Goal: Task Accomplishment & Management: Complete application form

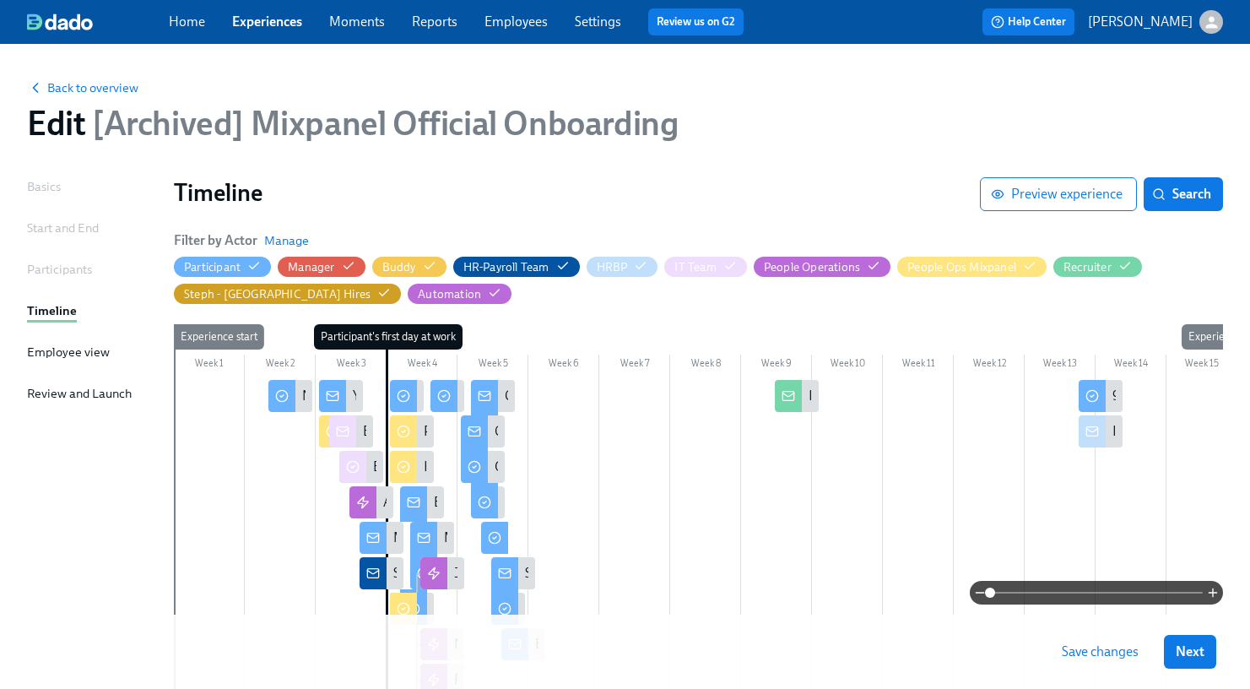
click at [268, 24] on link "Experiences" at bounding box center [267, 22] width 70 height 16
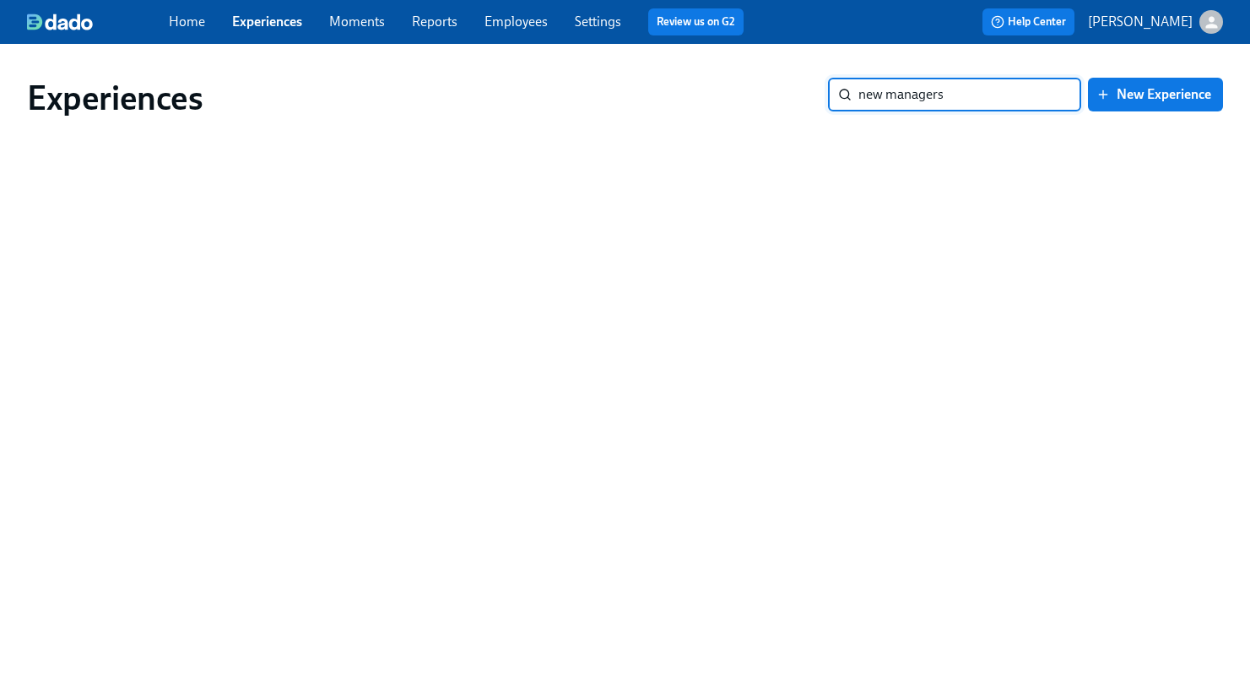
drag, startPoint x: 963, startPoint y: 100, endPoint x: 781, endPoint y: 94, distance: 182.4
click at [781, 95] on div "Experiences new managers ​ New Experience" at bounding box center [625, 98] width 1196 height 41
type input "manager"
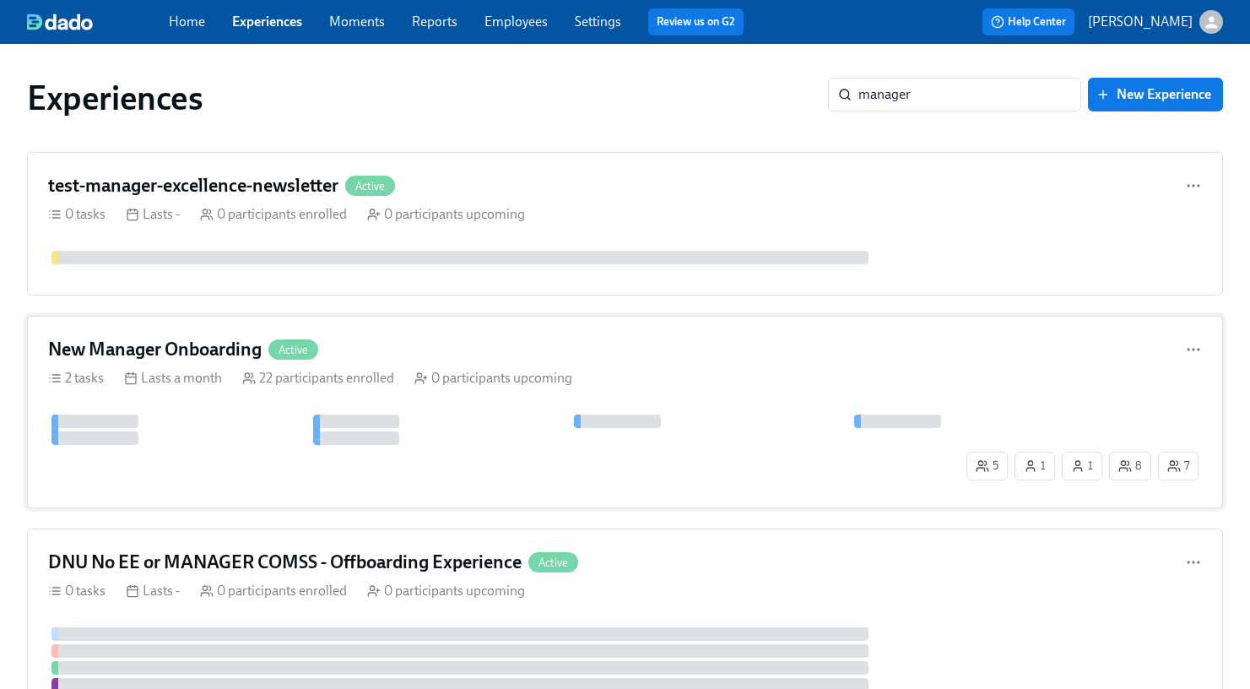
click at [489, 352] on div "New Manager Onboarding Active" at bounding box center [625, 349] width 1154 height 25
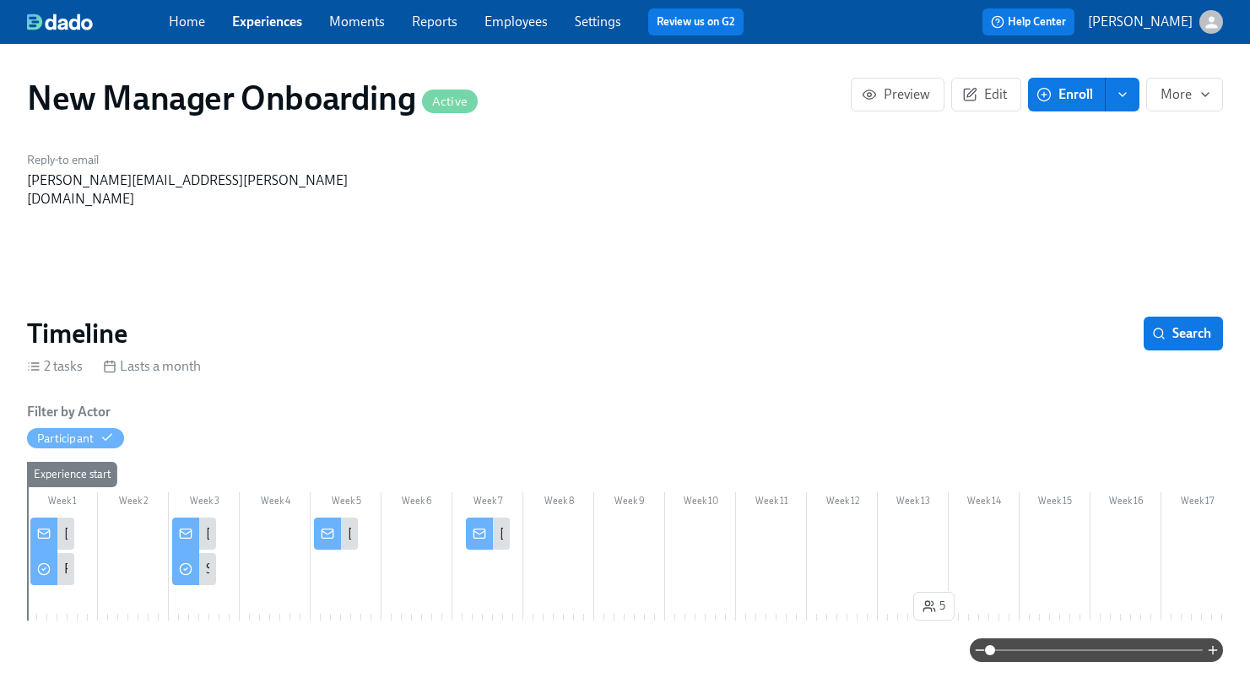
scroll to position [0, 2791]
click at [1065, 100] on span "Enroll" at bounding box center [1066, 94] width 53 height 17
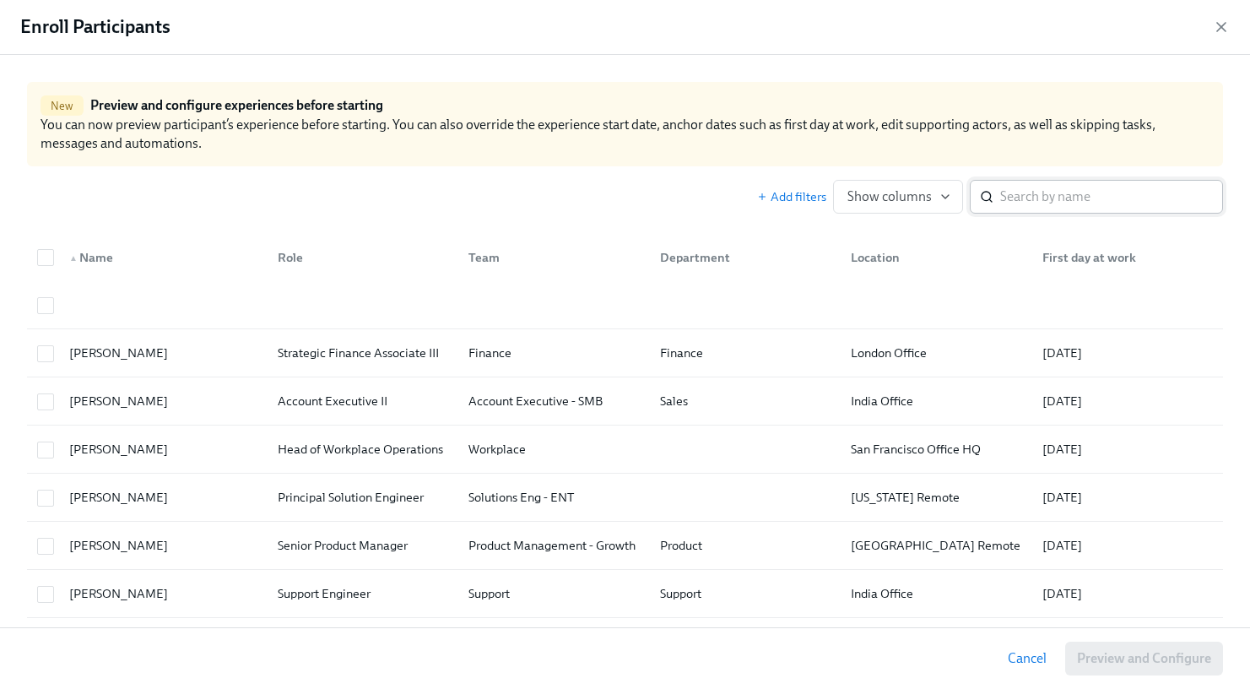
click at [1050, 188] on input "search" at bounding box center [1111, 197] width 223 height 34
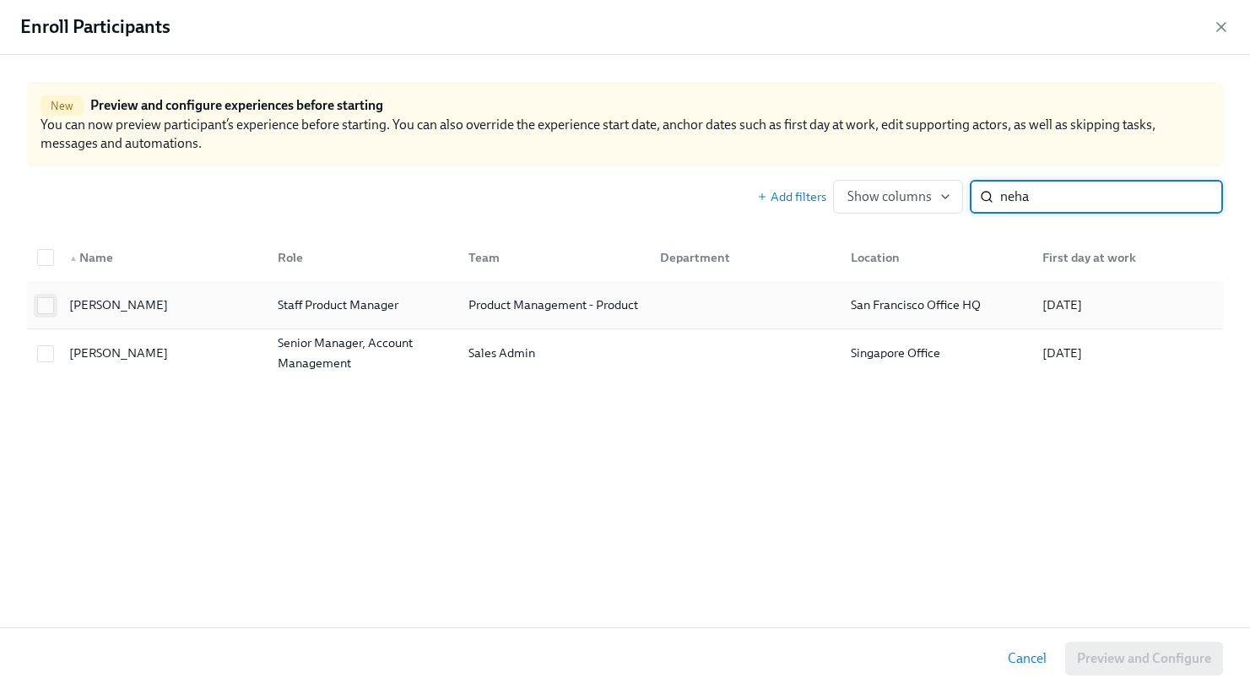
type input "neha"
click at [44, 305] on input "checkbox" at bounding box center [45, 305] width 15 height 15
checkbox input "true"
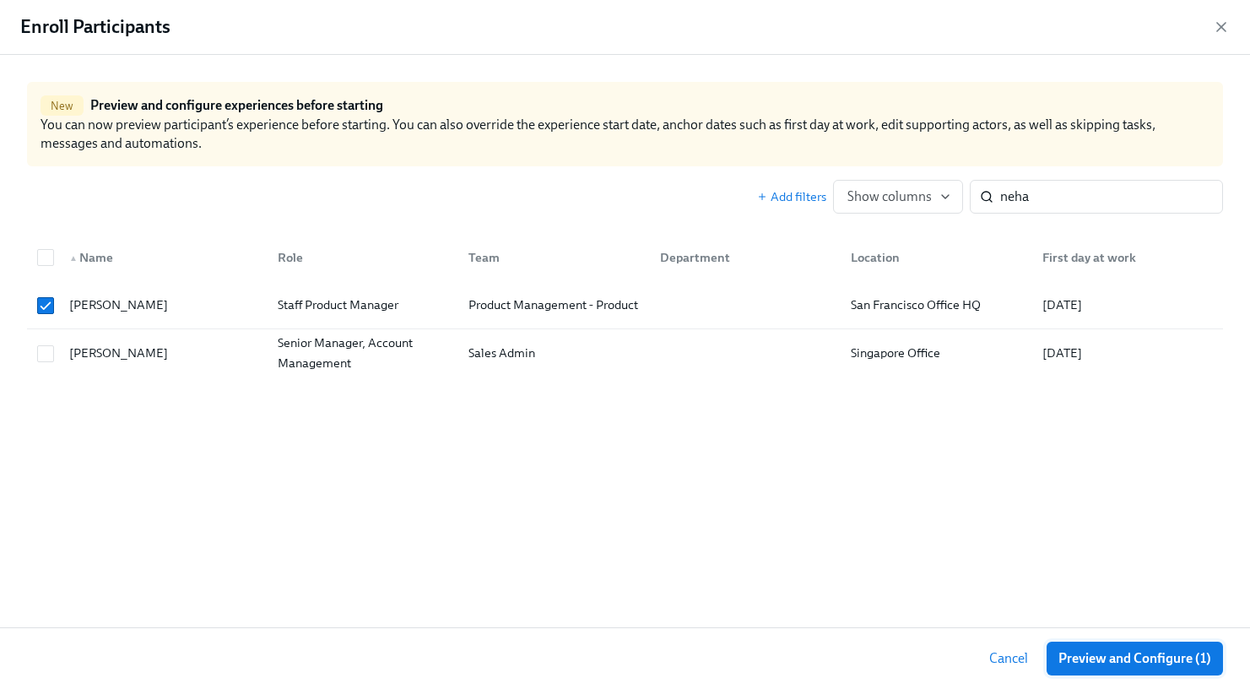
click at [1115, 652] on span "Preview and Configure (1)" at bounding box center [1134, 658] width 153 height 17
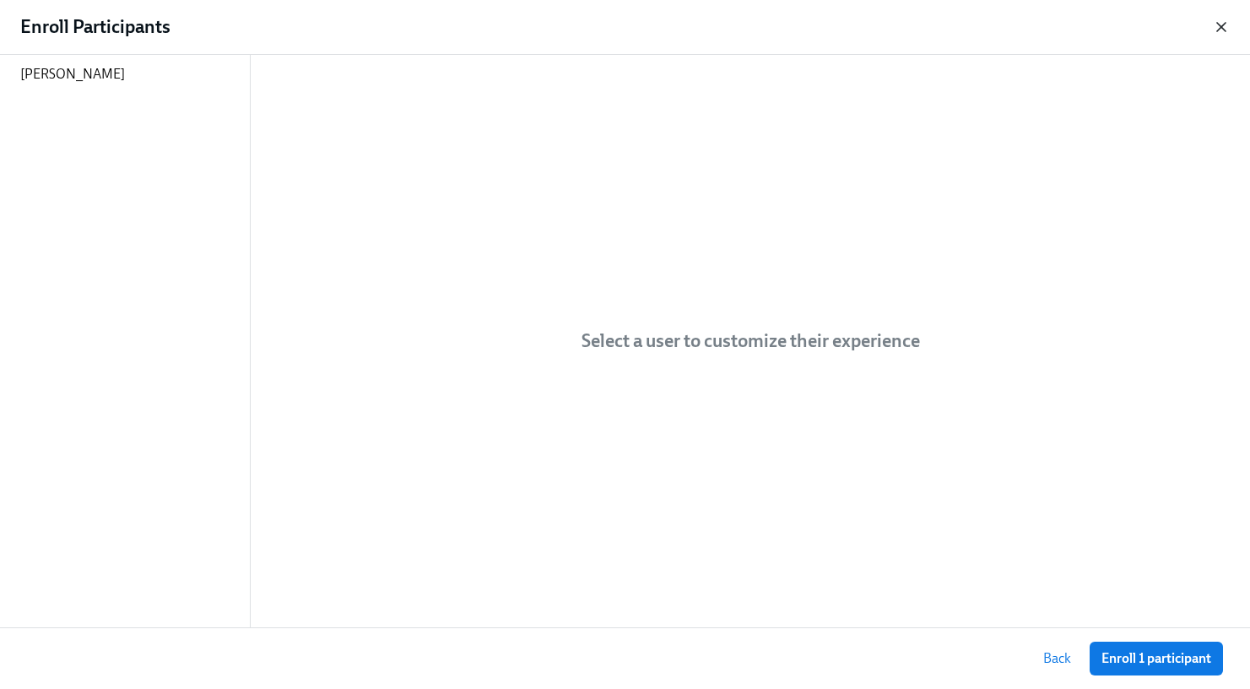
click at [1227, 29] on icon "button" at bounding box center [1221, 27] width 17 height 17
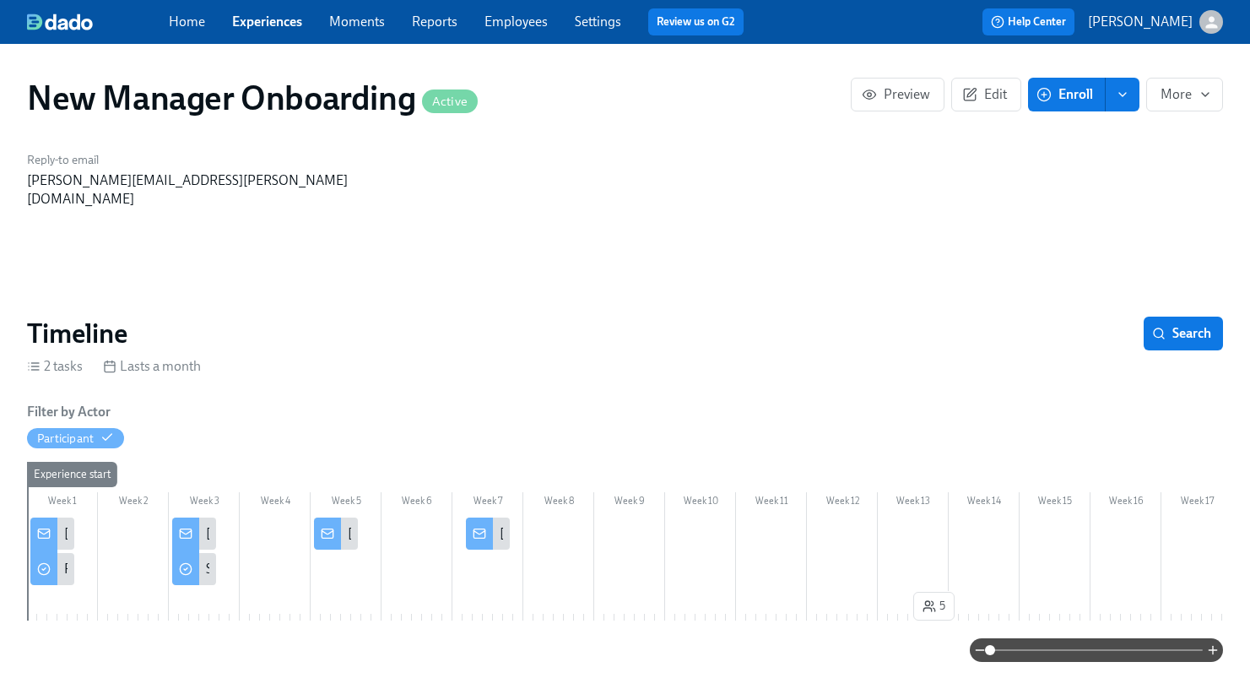
click at [46, 527] on icon at bounding box center [44, 534] width 14 height 14
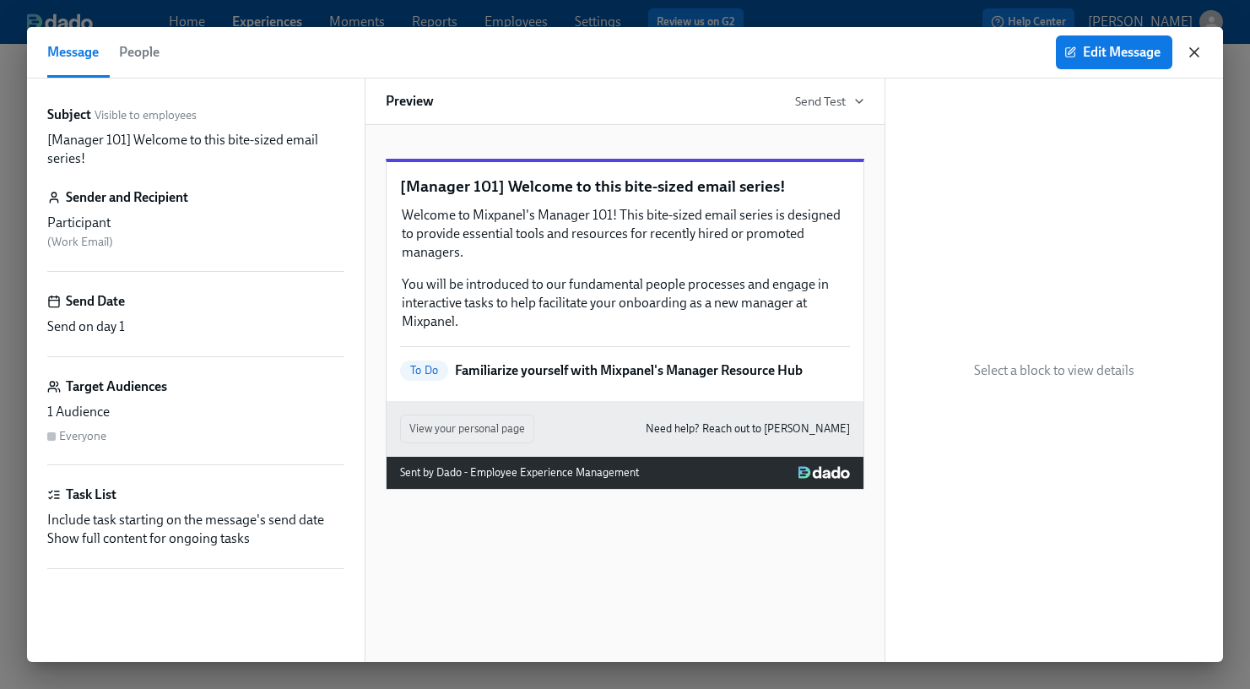
click at [1192, 46] on icon "button" at bounding box center [1194, 52] width 17 height 17
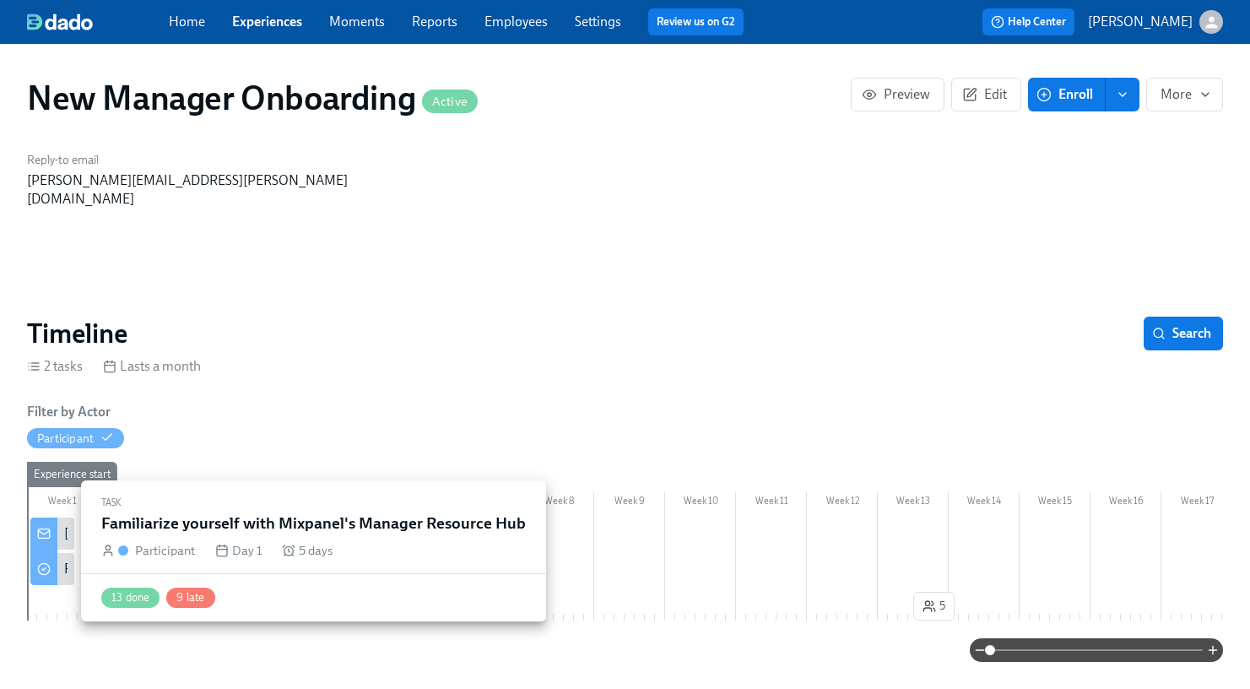
click at [53, 549] on div at bounding box center [43, 566] width 27 height 35
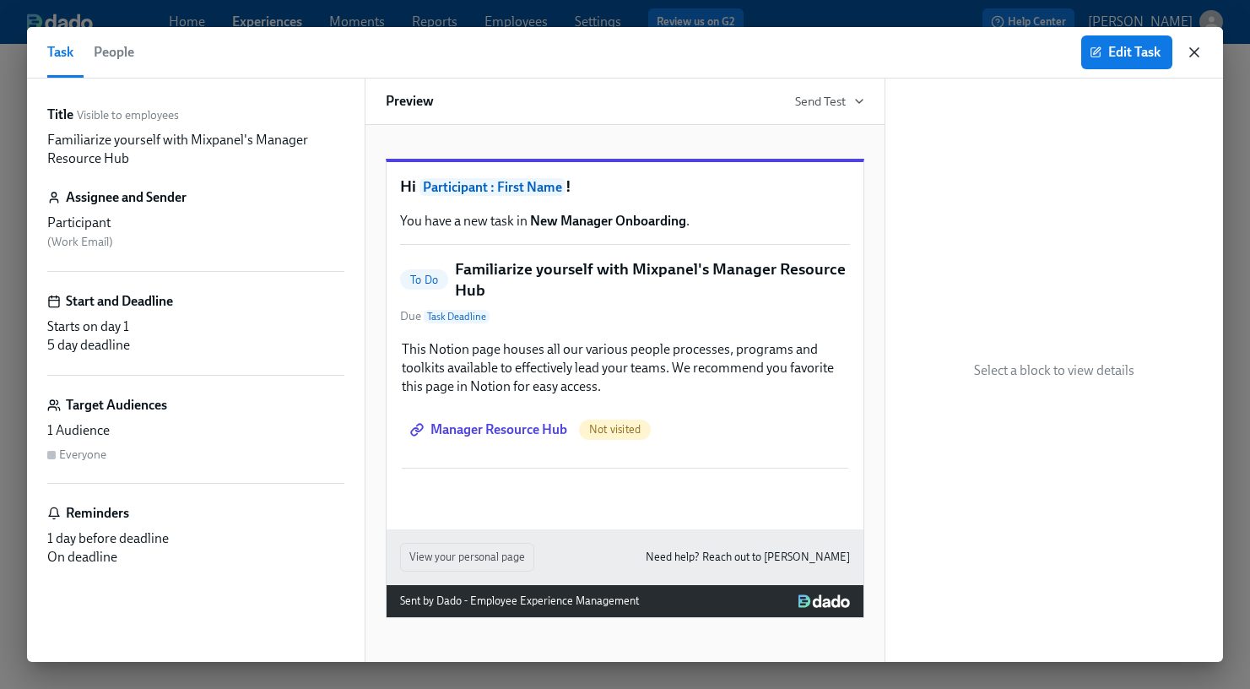
click at [1194, 55] on icon "button" at bounding box center [1194, 52] width 17 height 17
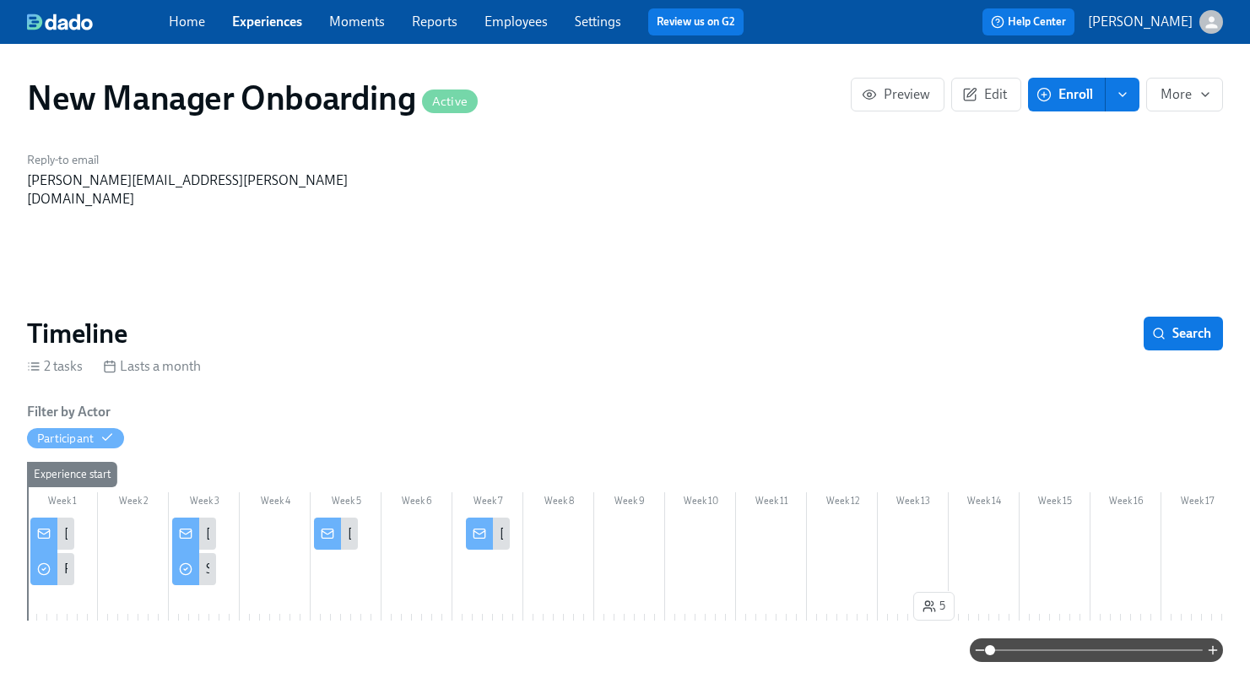
click at [1074, 93] on span "Enroll" at bounding box center [1066, 94] width 53 height 17
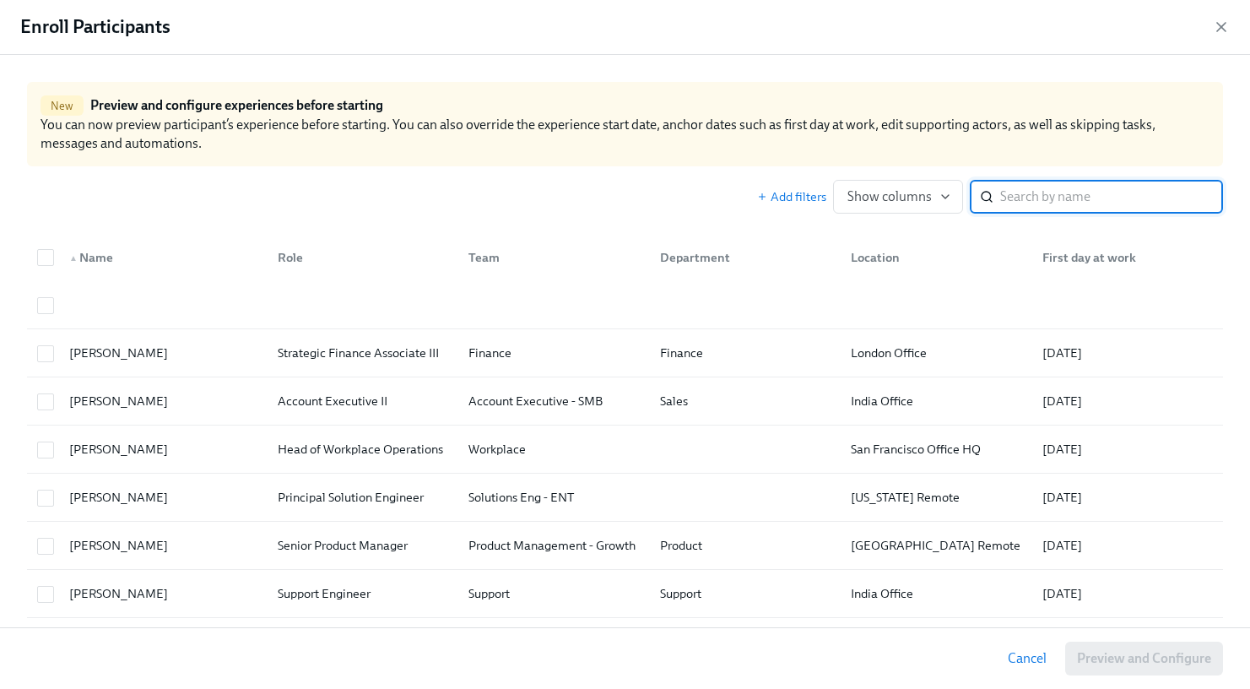
click at [1014, 203] on input "search" at bounding box center [1111, 197] width 223 height 34
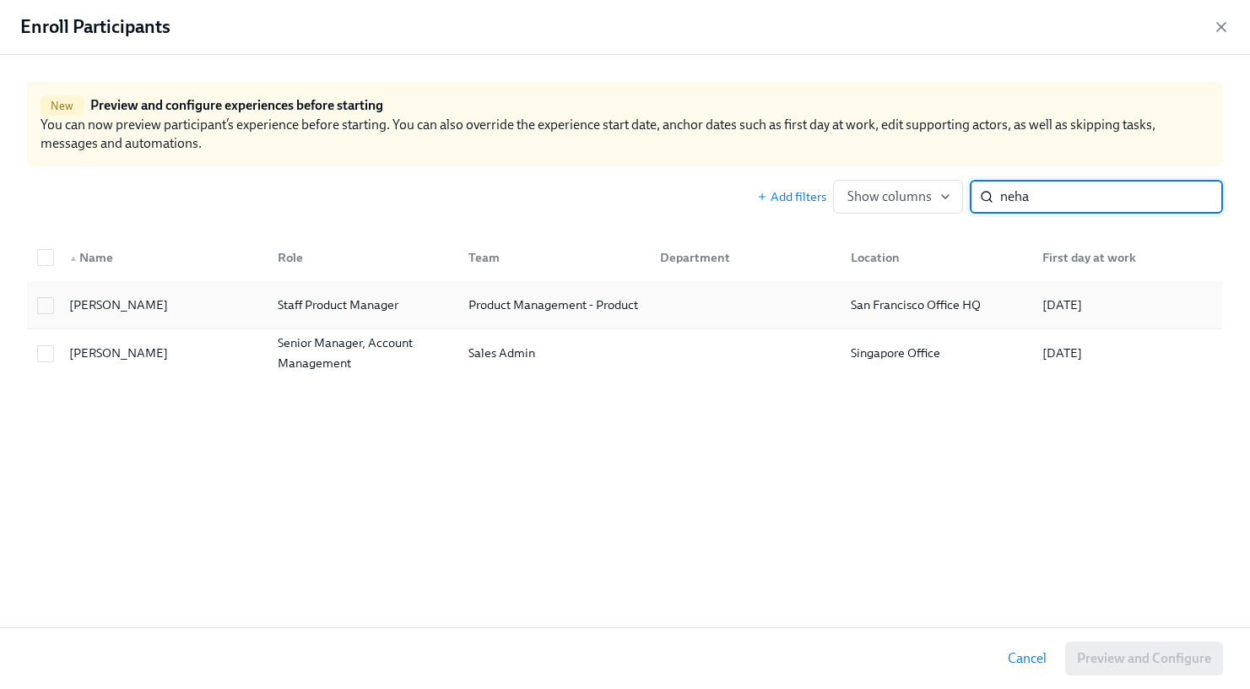
type input "neha"
click at [83, 309] on div "[PERSON_NAME]" at bounding box center [118, 305] width 112 height 20
checkbox input "true"
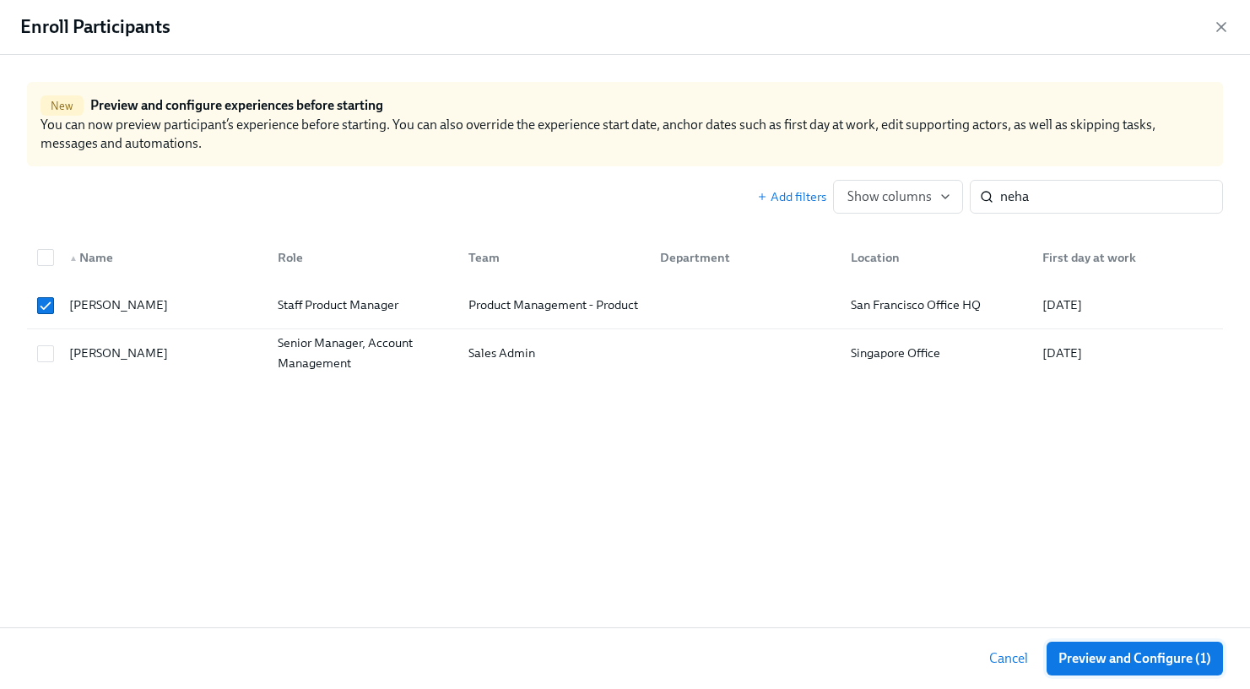
click at [1145, 652] on span "Preview and Configure (1)" at bounding box center [1134, 658] width 153 height 17
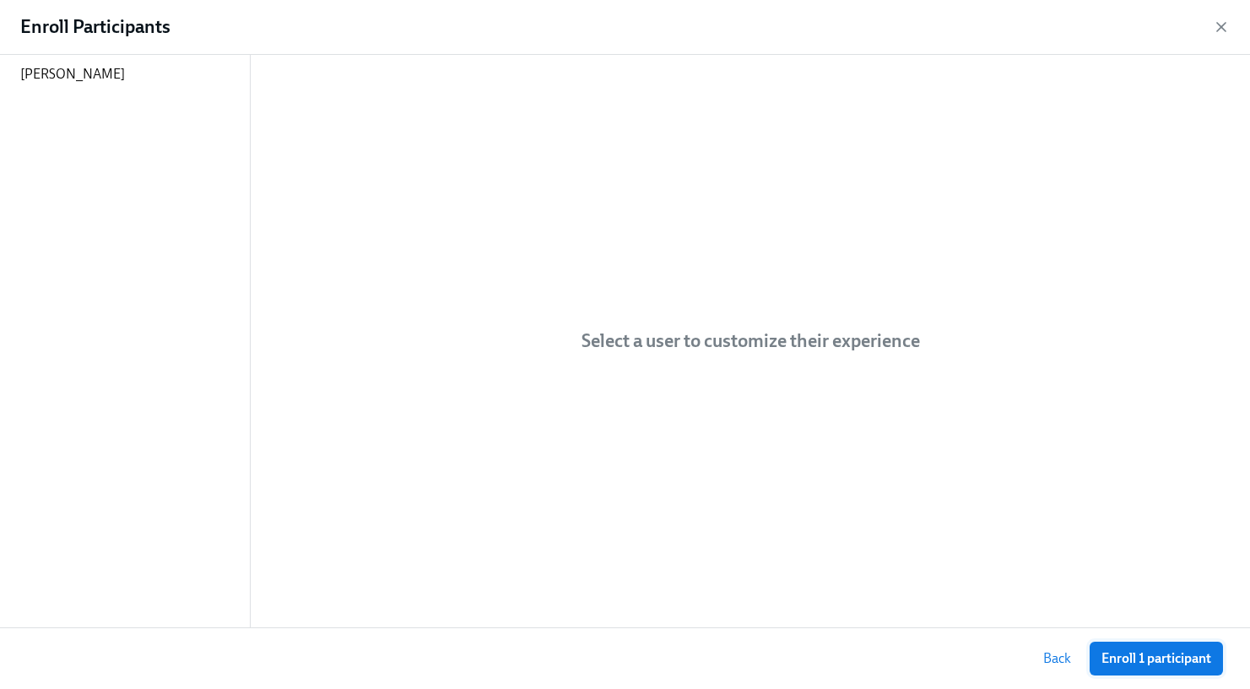
click at [1187, 662] on span "Enroll 1 participant" at bounding box center [1156, 658] width 110 height 17
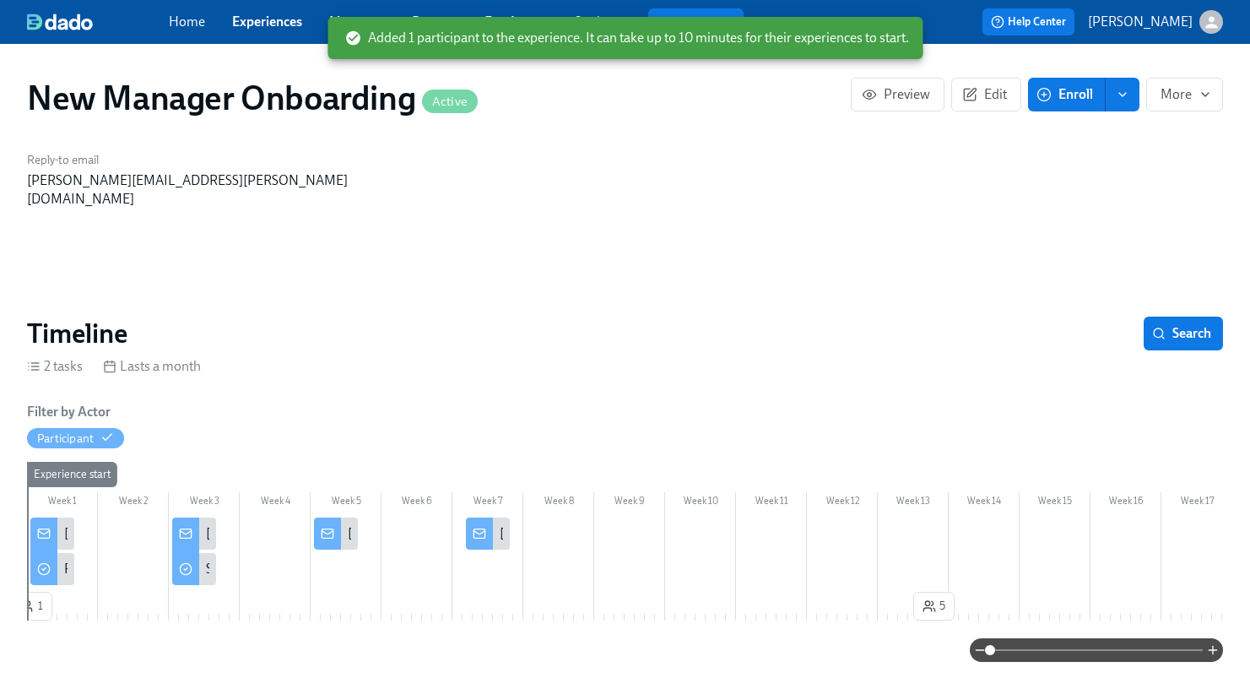
scroll to position [0, 3858]
